Goal: Task Accomplishment & Management: Manage account settings

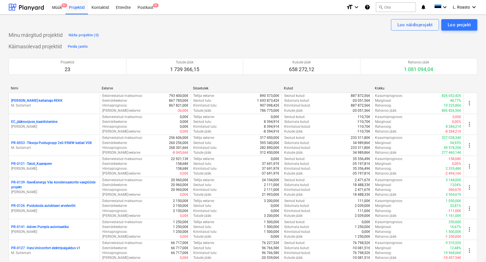
scroll to position [137, 0]
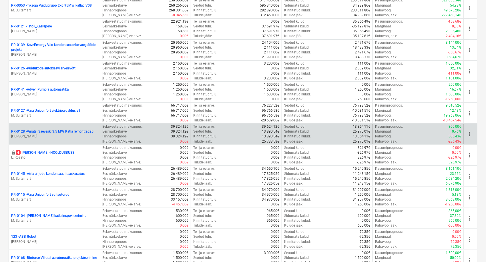
click at [77, 132] on p "PR-0128 - Viiratsi Saeveski 3.5 MW Katla remont 2025" at bounding box center [52, 131] width 82 height 5
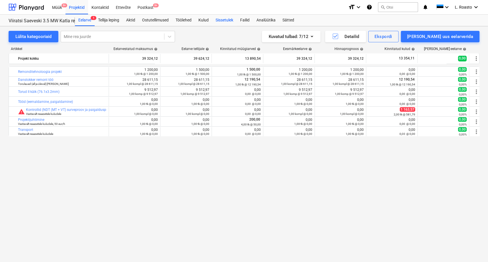
click at [223, 21] on div "Sissetulek" at bounding box center [224, 20] width 25 height 11
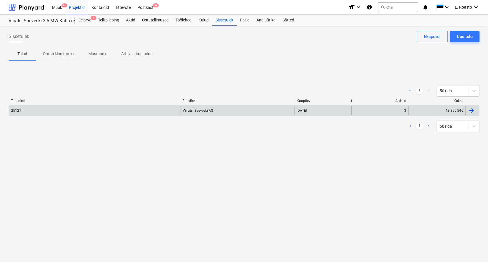
click at [46, 115] on div "25127 Viiratsi Saeveski AS [DATE] 3 13 890,54€" at bounding box center [244, 110] width 471 height 11
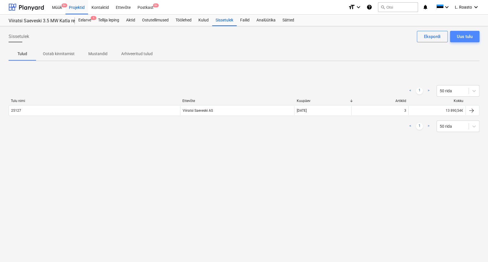
click at [464, 40] on div "Uus tulu" at bounding box center [465, 36] width 16 height 7
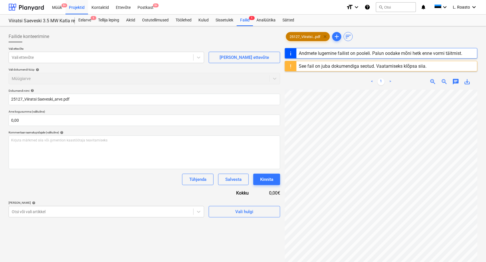
click at [327, 35] on span "clear" at bounding box center [325, 36] width 7 height 7
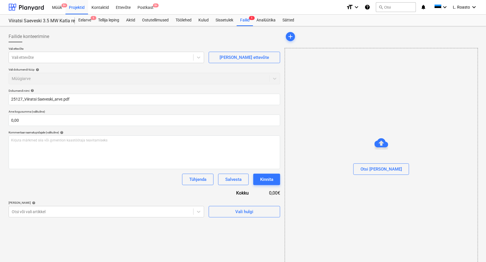
type input "25127"
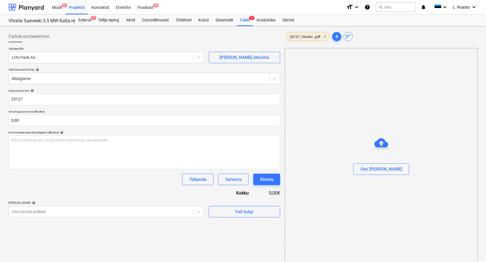
click at [325, 35] on span "clear" at bounding box center [325, 36] width 7 height 7
click at [296, 37] on span "25164_Viiratsi...pdf" at bounding box center [305, 37] width 38 height 4
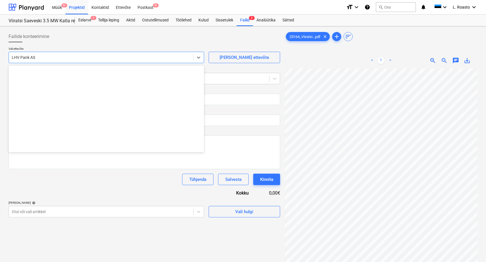
click at [70, 55] on div at bounding box center [101, 58] width 179 height 6
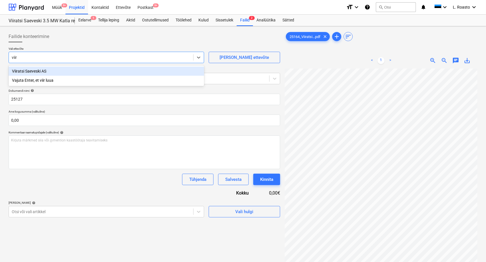
type input "viira"
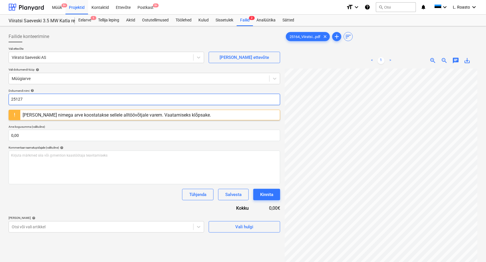
click at [31, 99] on input "25127" at bounding box center [145, 99] width 272 height 11
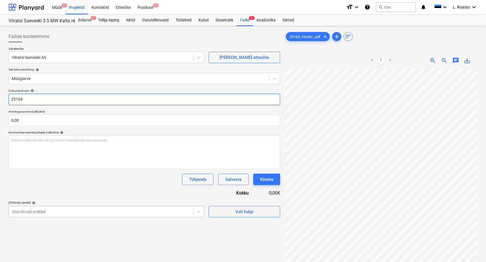
type input "25164"
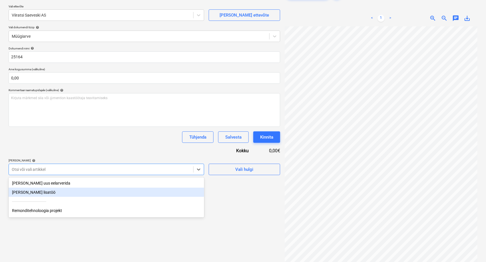
click at [36, 215] on body "Müük 9+ Projektid Kontaktid Ettevõte Postkast 9+ format_size keyboard_arrow_dow…" at bounding box center [243, 89] width 486 height 262
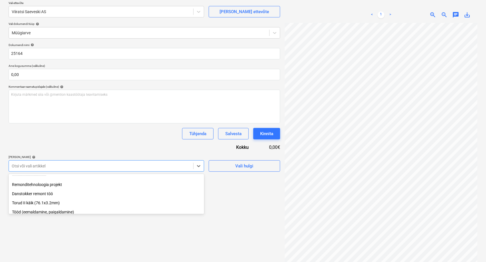
scroll to position [24, 0]
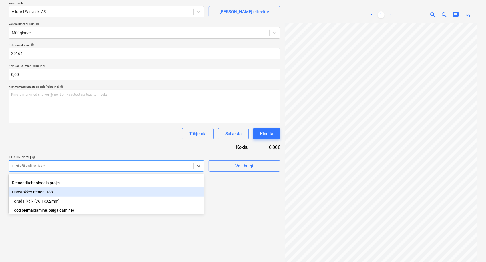
click at [49, 193] on div "Danstokker remont töö" at bounding box center [106, 191] width 195 height 9
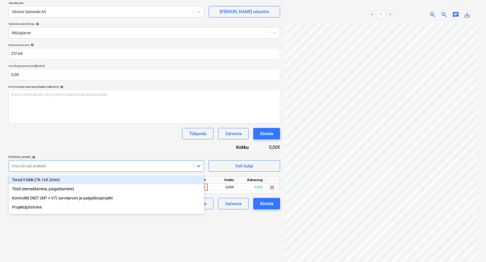
scroll to position [47, 0]
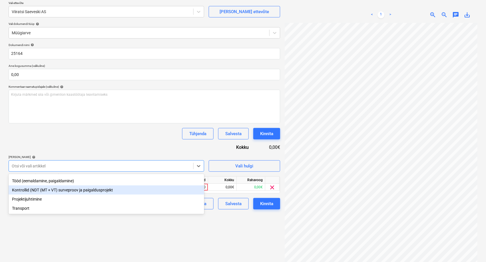
click at [110, 187] on div "Kontrollid (NDT (MT + VT) surveproov ja paigaldusprojekt" at bounding box center [106, 189] width 195 height 9
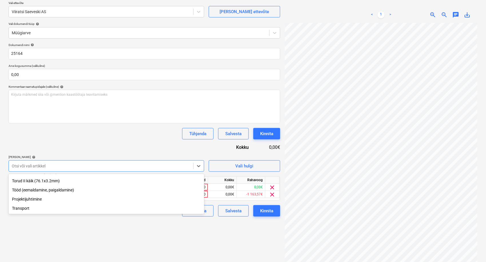
scroll to position [37, 0]
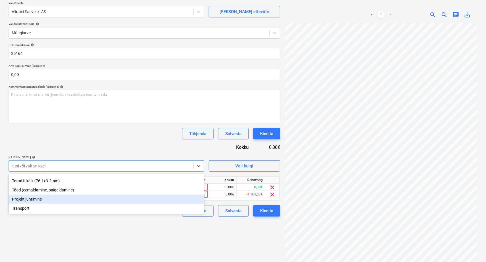
click at [33, 202] on div "Projektijuhtimine" at bounding box center [106, 199] width 195 height 9
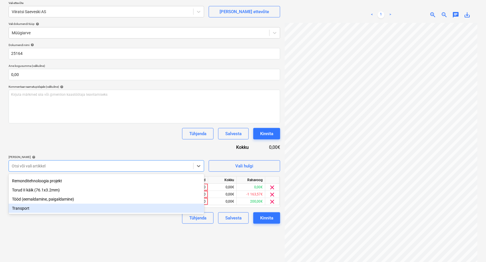
click at [21, 208] on div "Transport" at bounding box center [106, 208] width 195 height 9
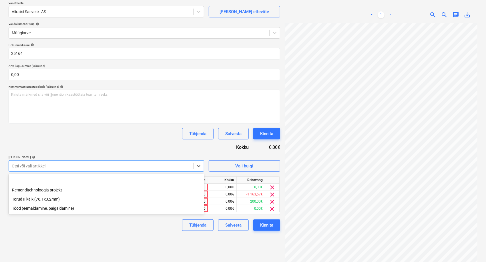
scroll to position [18, 0]
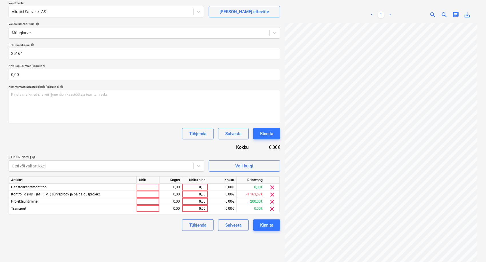
click at [100, 132] on div "Tühjenda Salvesta Kinnita" at bounding box center [145, 133] width 272 height 11
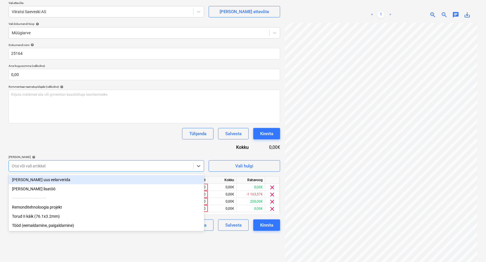
click at [70, 164] on div at bounding box center [101, 166] width 179 height 6
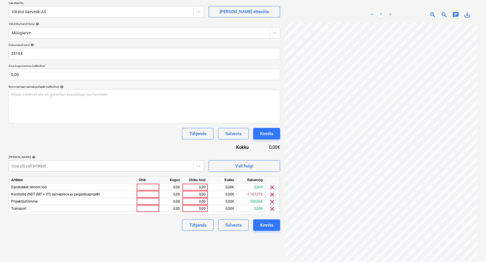
click at [101, 129] on div "Tühjenda Salvesta Kinnita" at bounding box center [145, 133] width 272 height 11
click at [194, 185] on div "0,00" at bounding box center [195, 187] width 21 height 7
type input "27444,58"
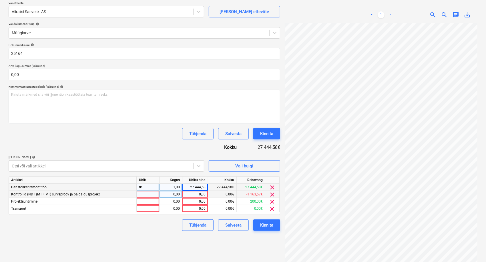
click at [199, 194] on div "0,00" at bounding box center [195, 194] width 21 height 7
type input "1112,57"
click at [199, 201] on div "0,00" at bounding box center [195, 201] width 21 height 7
type input "600"
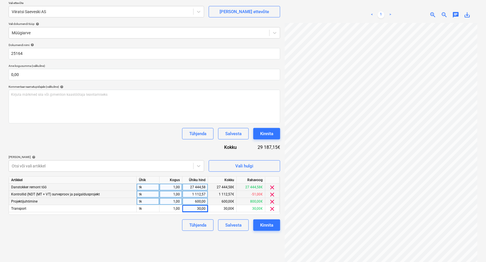
click at [154, 241] on div "Failide konteerimine Vali ettevõte Viiratsi Saeveski AS [PERSON_NAME] uus ettev…" at bounding box center [144, 127] width 276 height 288
click at [234, 224] on div "Salvesta" at bounding box center [233, 224] width 16 height 7
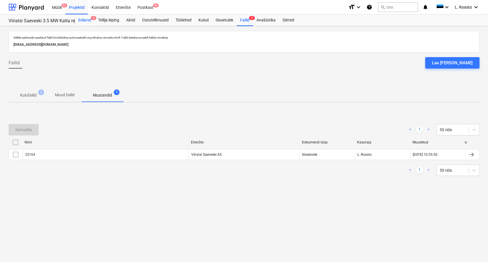
click at [83, 22] on div "Eelarve 1" at bounding box center [85, 20] width 20 height 11
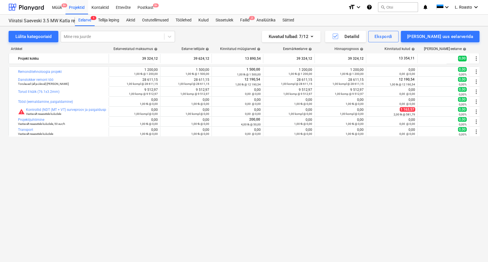
click at [34, 186] on div "bar_chart Remonditehnoloogia projekt edit 1 200,00 1,00 tk @ 1 200,00 edit 1 50…" at bounding box center [244, 152] width 471 height 172
click at [251, 20] on div "Failid 2" at bounding box center [245, 20] width 16 height 11
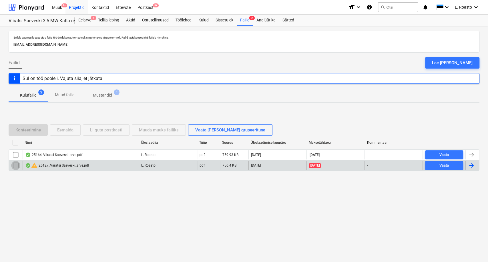
click at [16, 165] on input "checkbox" at bounding box center [15, 165] width 9 height 9
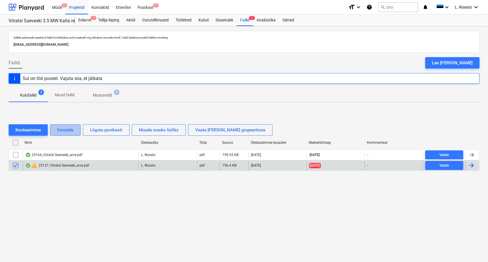
click at [74, 129] on button "Eemalda" at bounding box center [65, 129] width 31 height 11
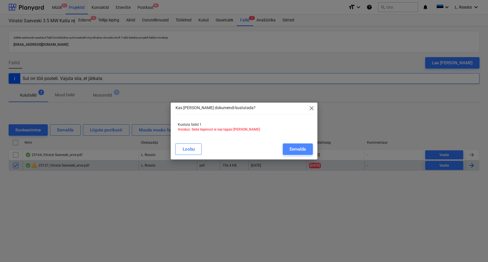
click at [288, 146] on button "Eemalda" at bounding box center [298, 148] width 30 height 11
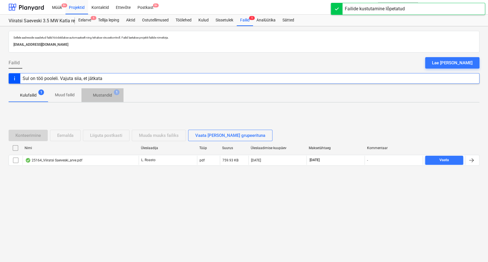
click at [109, 98] on p "Mustandid" at bounding box center [102, 95] width 19 height 6
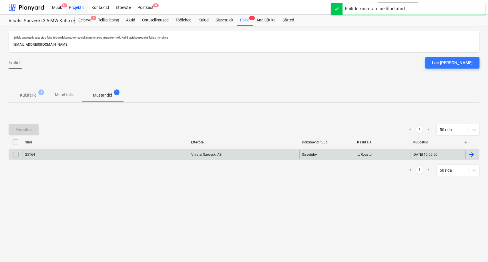
click at [470, 154] on div at bounding box center [471, 154] width 7 height 7
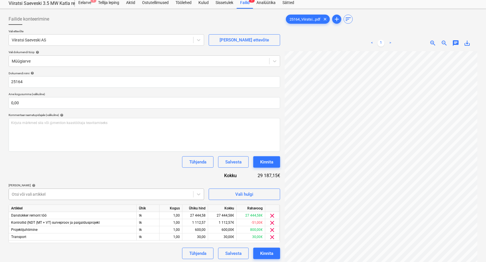
click at [158, 210] on body "Müük 9+ Projektid Kontaktid Ettevõte Postkast 9+ format_size keyboard_arrow_dow…" at bounding box center [243, 114] width 486 height 262
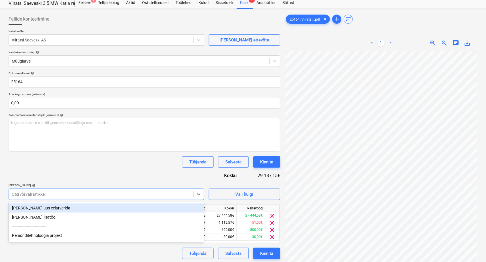
scroll to position [18, 0]
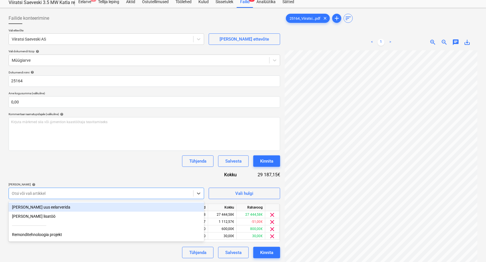
click at [38, 207] on div "[PERSON_NAME] uus eelarverida" at bounding box center [106, 207] width 195 height 9
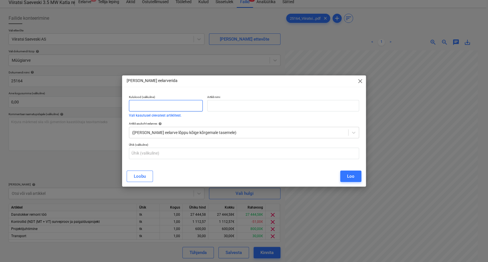
click at [155, 109] on input "text" at bounding box center [166, 105] width 74 height 11
type input "m"
type input "1"
click at [219, 103] on input "text" at bounding box center [283, 105] width 152 height 11
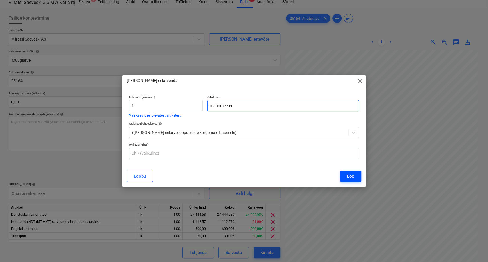
type input "manomeeter"
click at [350, 176] on div "Loo" at bounding box center [350, 176] width 7 height 7
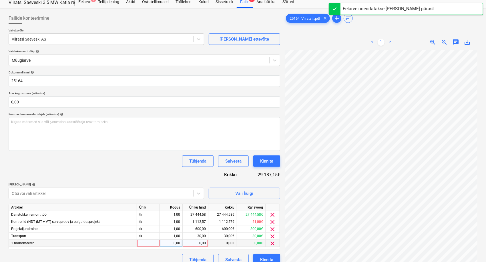
click at [201, 243] on div "0,00" at bounding box center [195, 243] width 21 height 7
type input "16"
click at [136, 170] on div "Dokumendi nimi help 25164 Arve kogusumma (valikuline) 0,00 Kommentaar raamatupi…" at bounding box center [145, 168] width 272 height 195
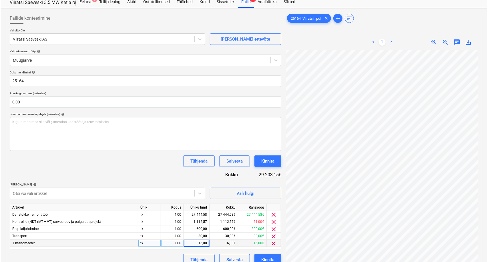
scroll to position [16, 23]
click at [203, 236] on div "30,00" at bounding box center [195, 236] width 21 height 7
click at [183, 172] on div "Dokumendi nimi help 25164 Arve kogusumma (valikuline) 0,00 Kommentaar raamatupi…" at bounding box center [145, 168] width 272 height 195
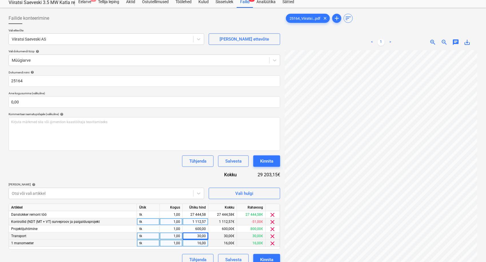
click at [195, 222] on div "1 112,57" at bounding box center [195, 221] width 21 height 7
click at [197, 222] on input "1112,57" at bounding box center [195, 221] width 25 height 7
type input "1212,57"
click at [177, 191] on div at bounding box center [101, 194] width 179 height 6
click at [272, 158] on div "Kinnita" at bounding box center [266, 160] width 13 height 7
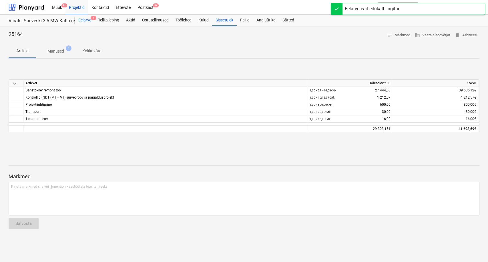
click at [86, 20] on div "Eelarve 1" at bounding box center [85, 20] width 20 height 11
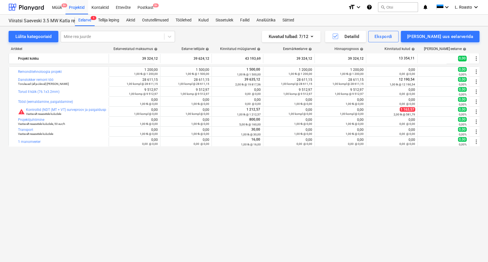
click at [39, 191] on div "bar_chart Remonditehnoloogia projekt edit 1 200,00 1,00 tk @ 1 200,00 edit 1 50…" at bounding box center [244, 152] width 471 height 172
